Goal: Transaction & Acquisition: Purchase product/service

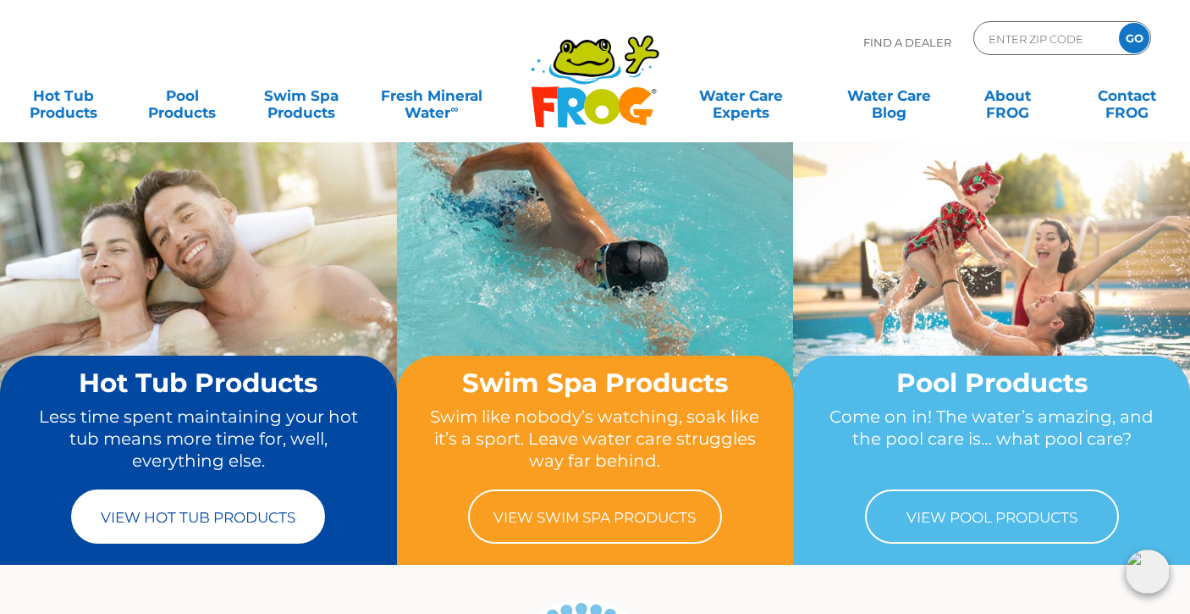
click at [200, 524] on link "View Hot Tub Products" at bounding box center [198, 516] width 254 height 54
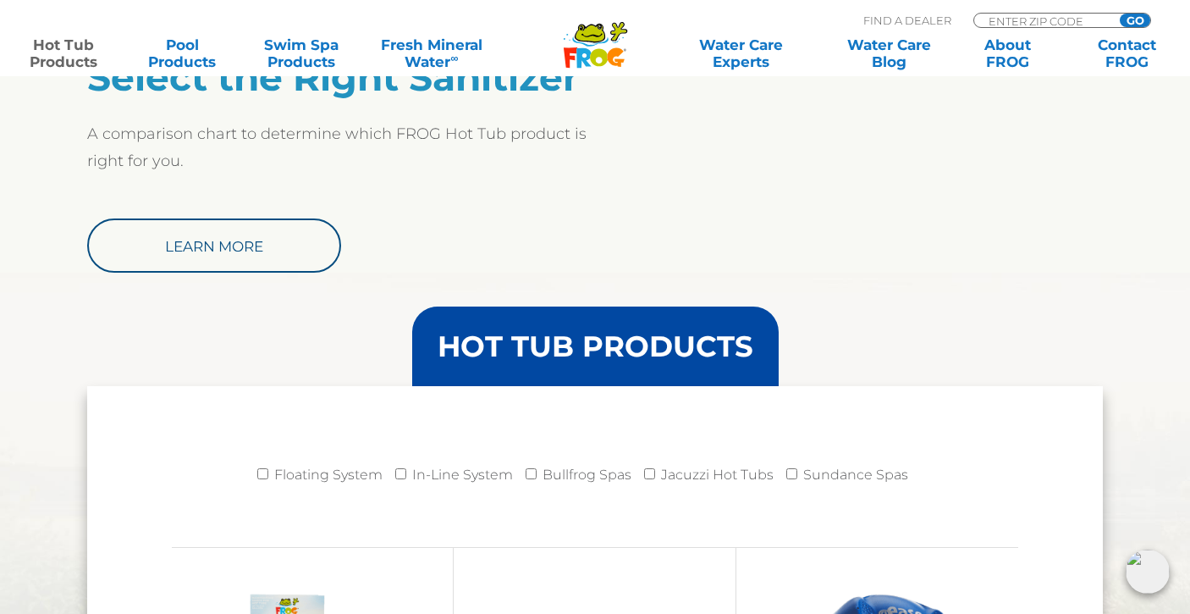
scroll to position [1436, 0]
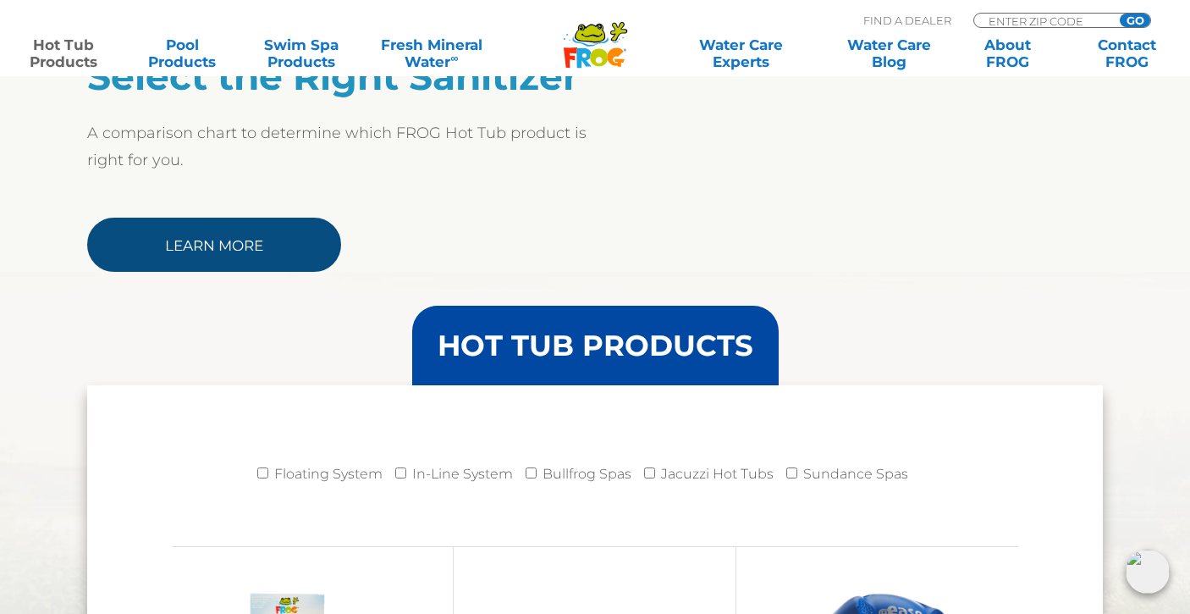
click at [224, 247] on link "Learn More" at bounding box center [214, 245] width 254 height 54
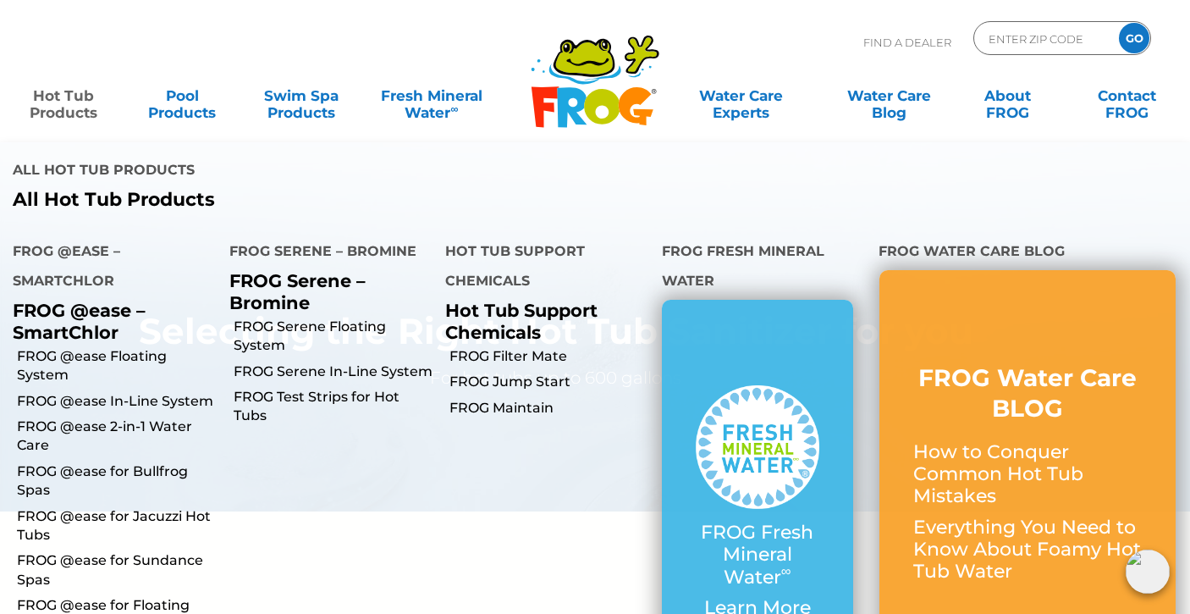
click at [74, 113] on link "Hot Tub Products" at bounding box center [63, 96] width 92 height 34
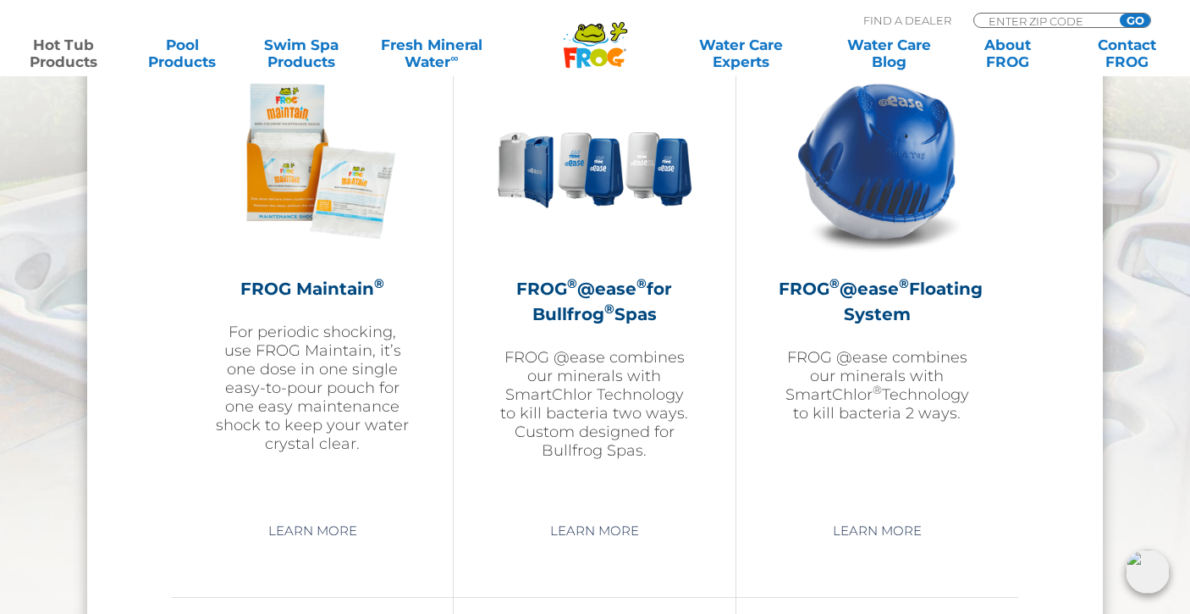
scroll to position [1987, 0]
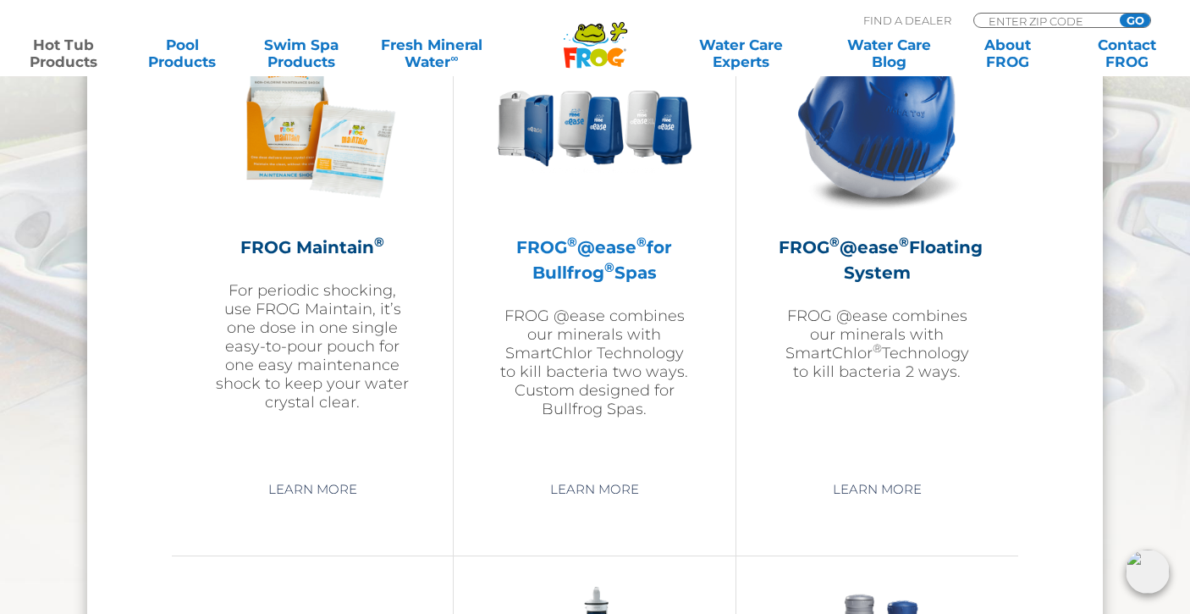
click at [558, 294] on div "FROG ® @ease ® for Bullfrog ® Spas FROG @ease combines our minerals with SmartC…" at bounding box center [594, 326] width 196 height 184
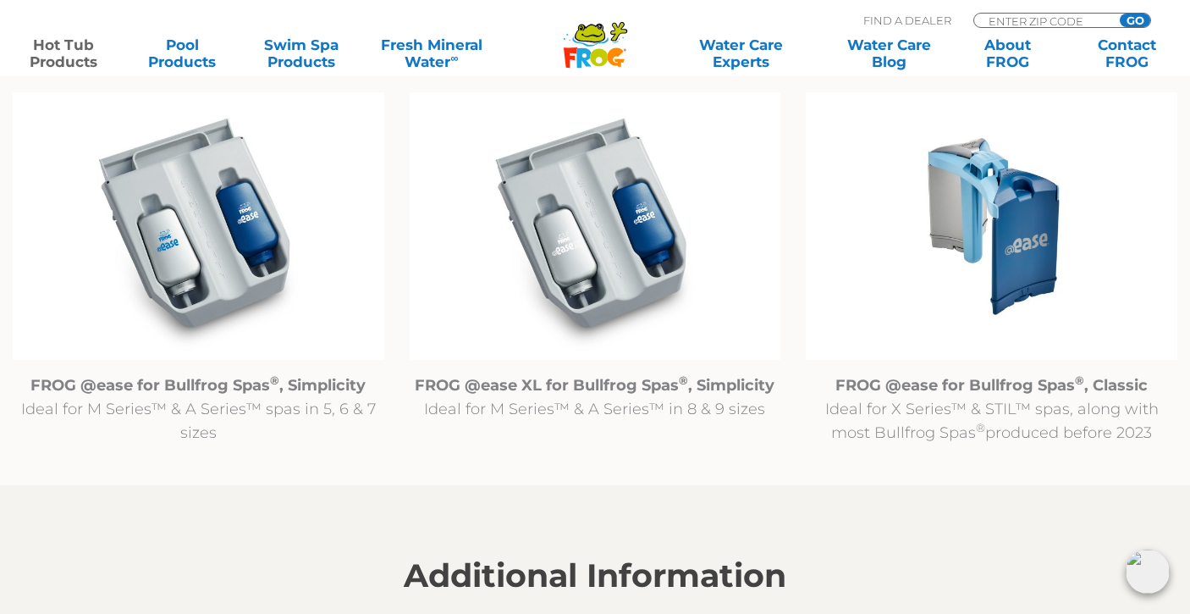
scroll to position [1762, 0]
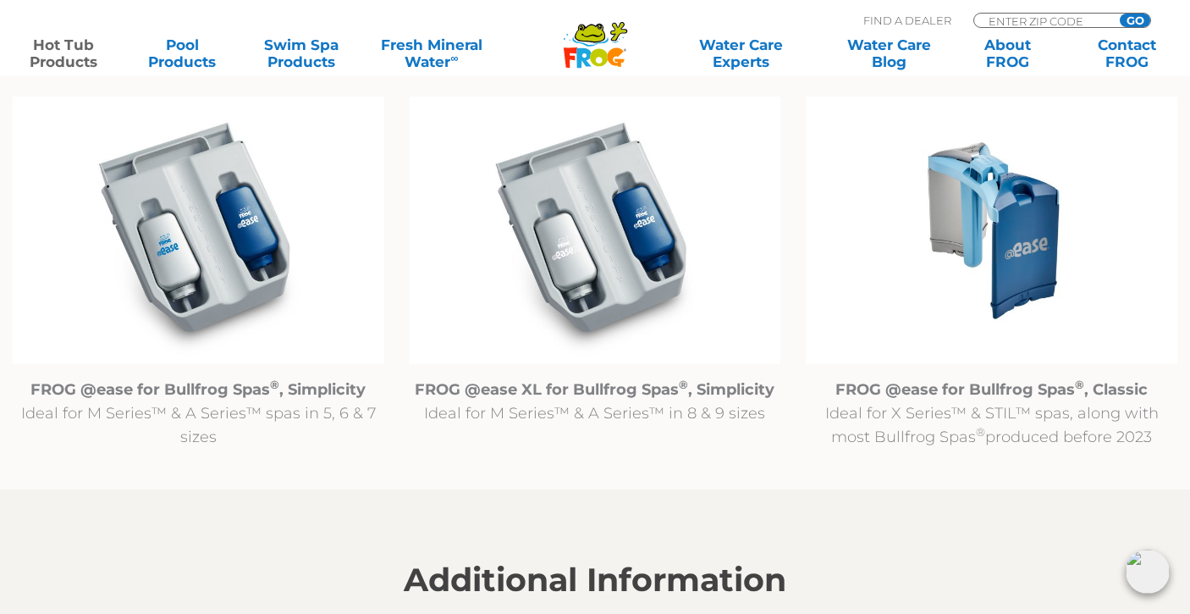
click at [1040, 217] on img at bounding box center [992, 231] width 372 height 268
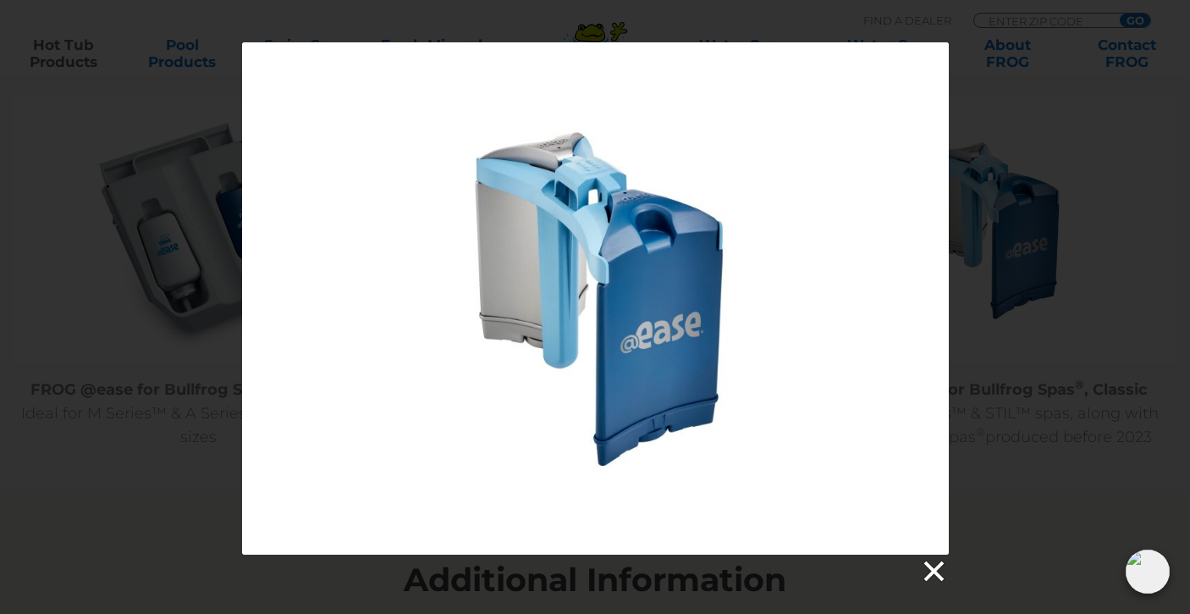
click at [935, 577] on link at bounding box center [932, 571] width 25 height 25
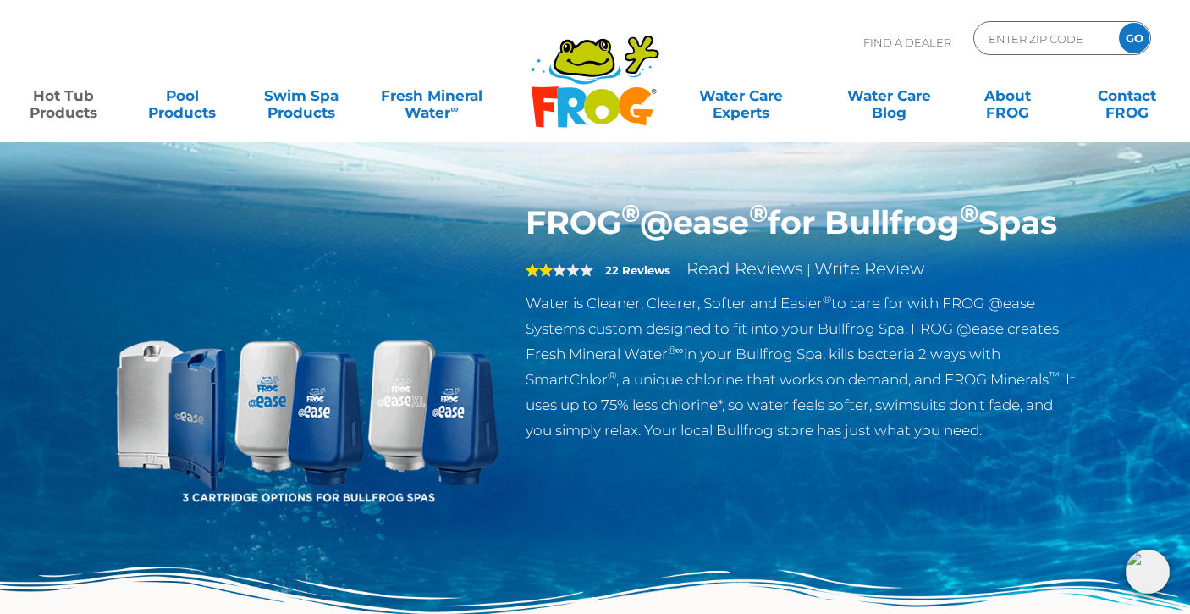
scroll to position [0, 0]
